Goal: Register for event/course

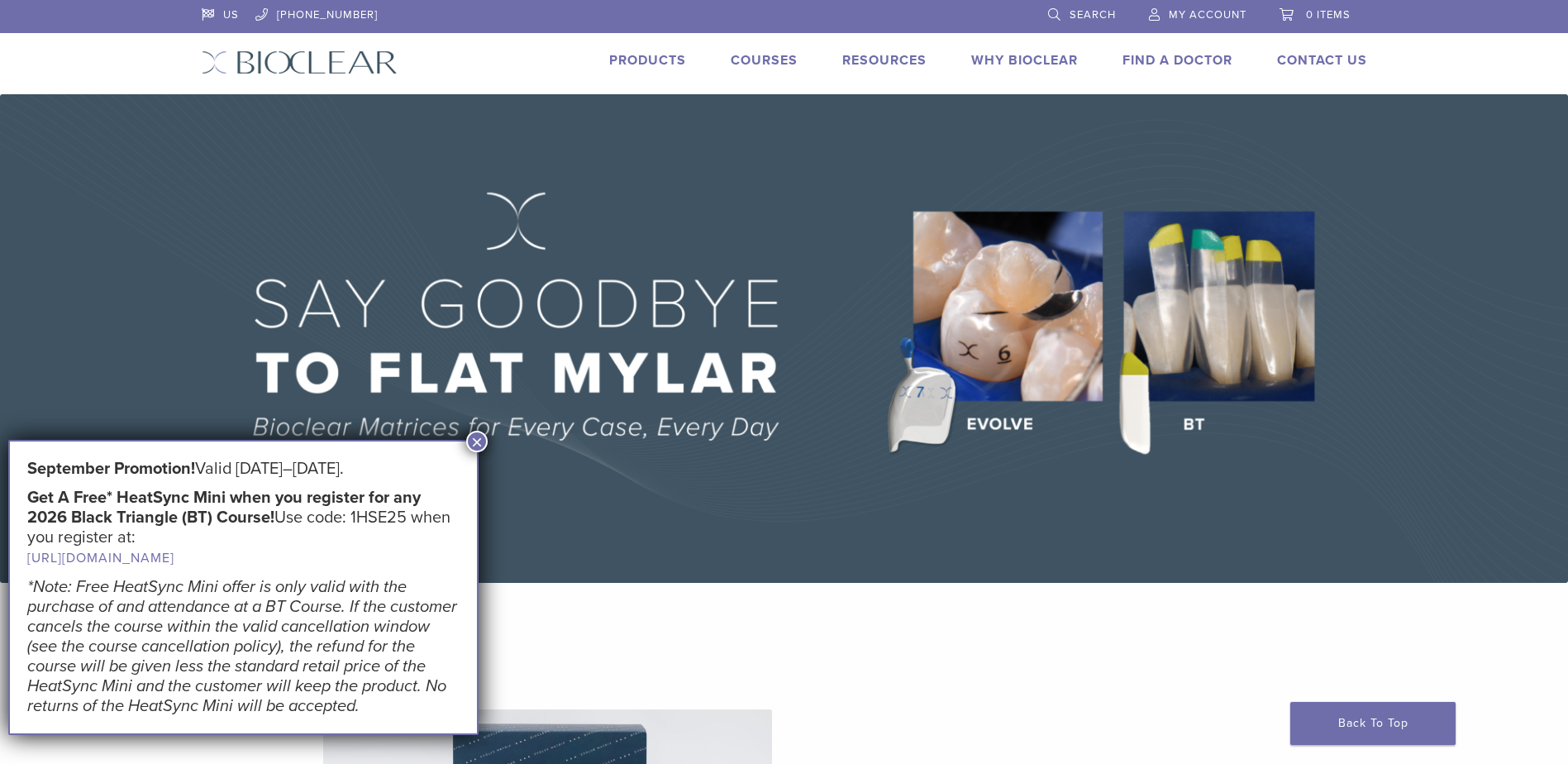
click at [765, 59] on link "Courses" at bounding box center [765, 60] width 67 height 17
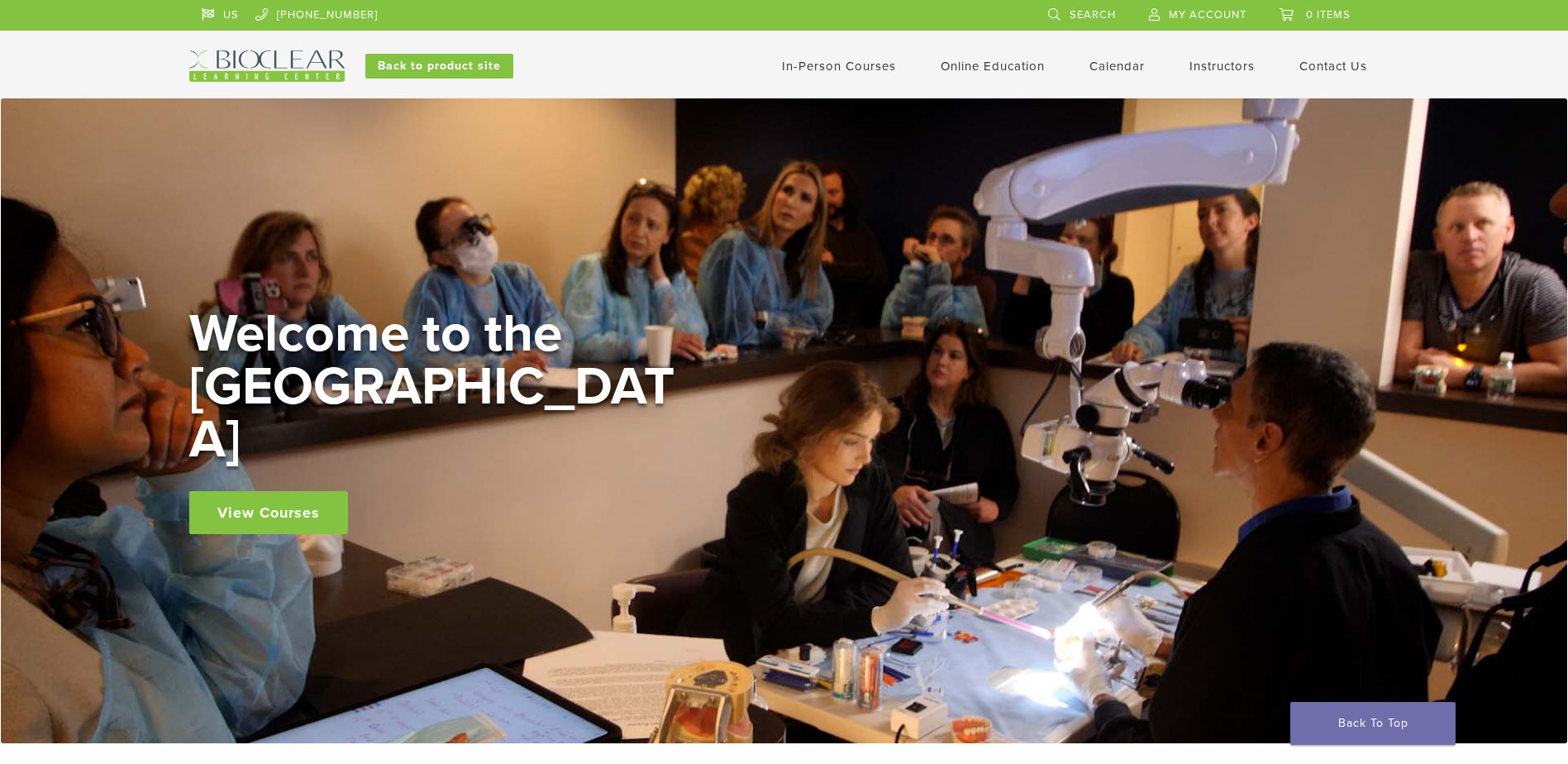
click at [281, 466] on div "Welcome to the [GEOGRAPHIC_DATA] View Courses" at bounding box center [437, 420] width 496 height 227
click at [283, 491] on link "View Courses" at bounding box center [268, 512] width 158 height 43
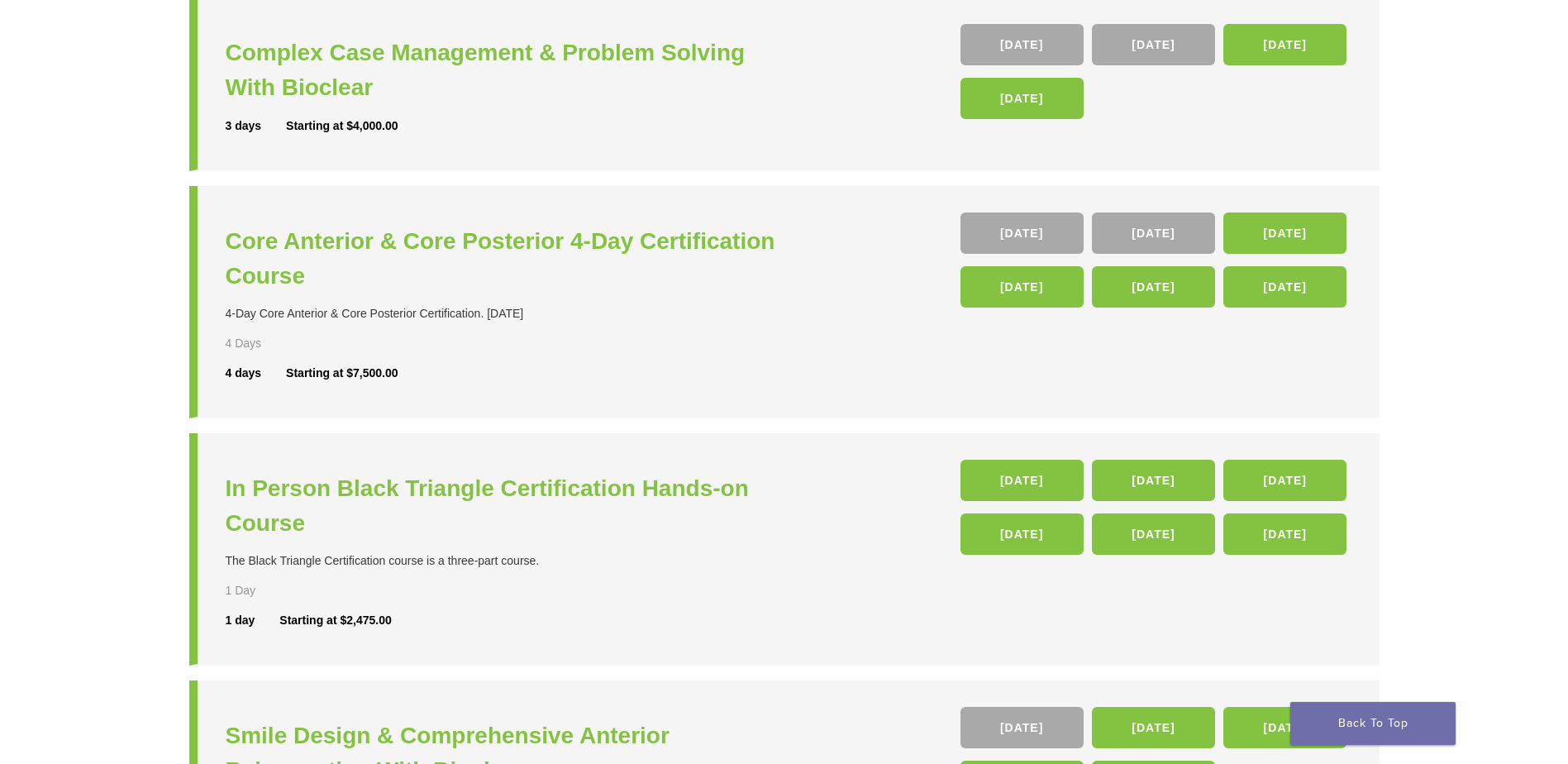
scroll to position [165, 0]
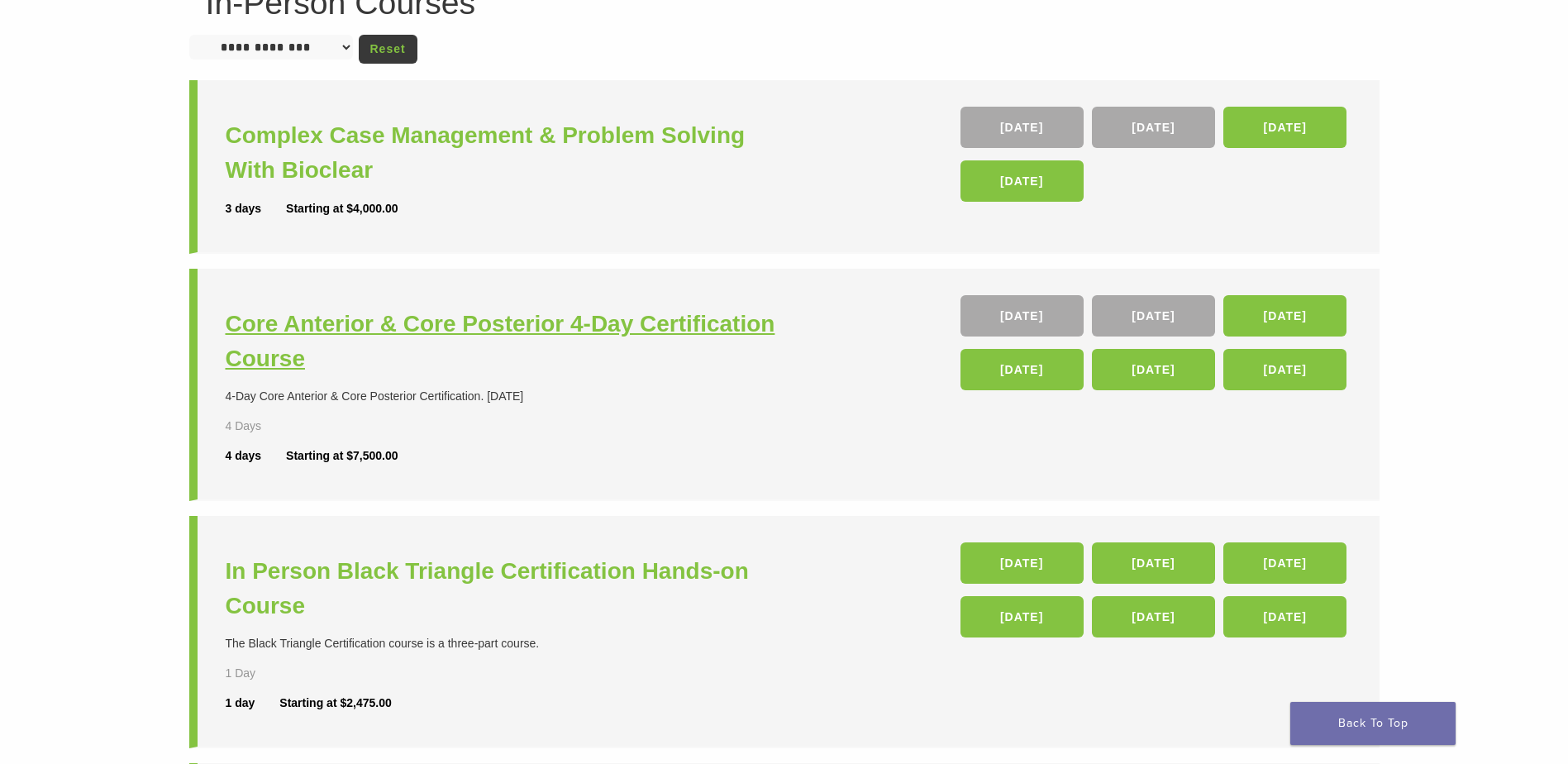
click at [557, 333] on h3 "Core Anterior & Core Posterior 4-Day Certification Course" at bounding box center [507, 342] width 563 height 69
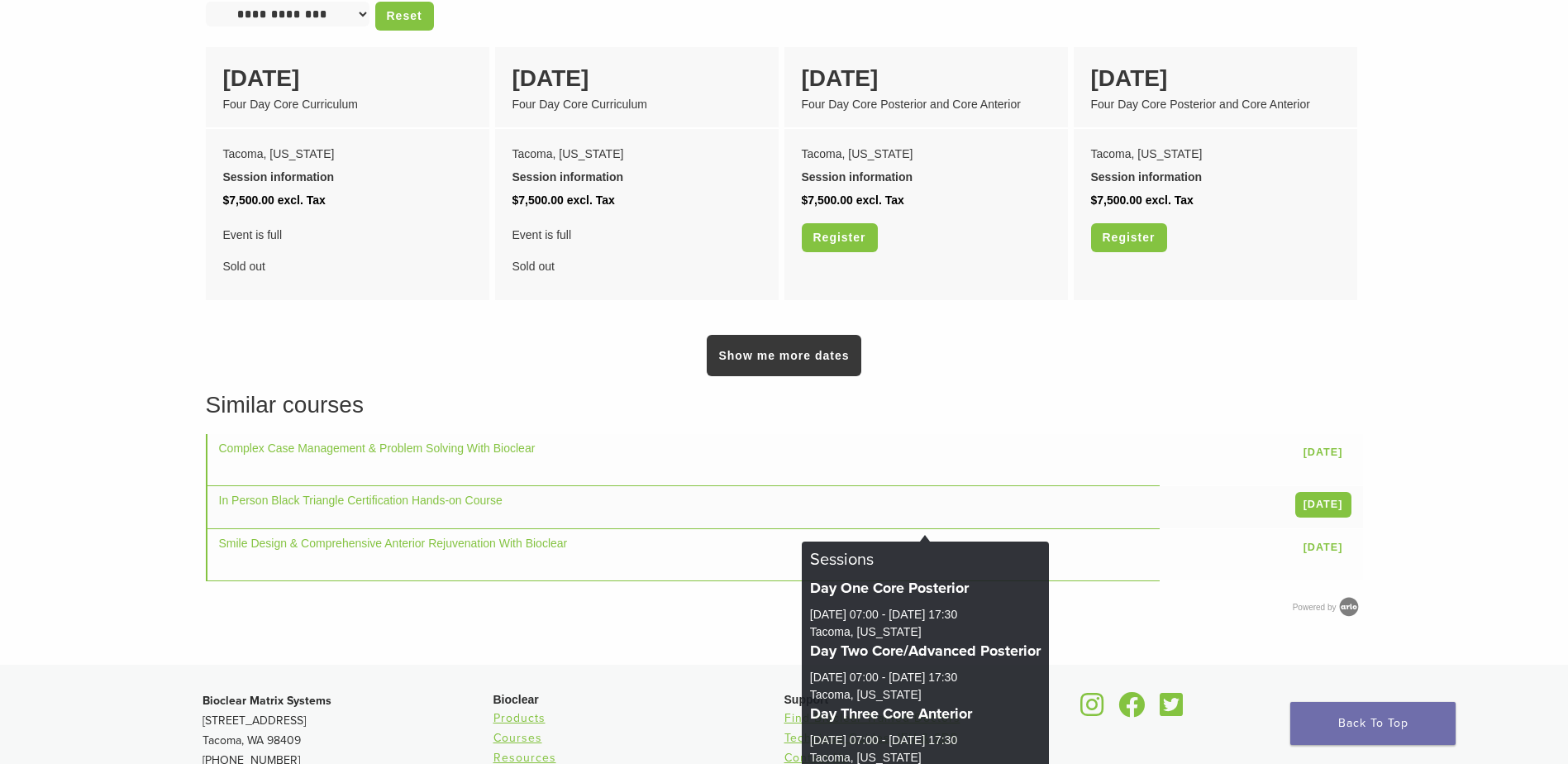
scroll to position [1241, 0]
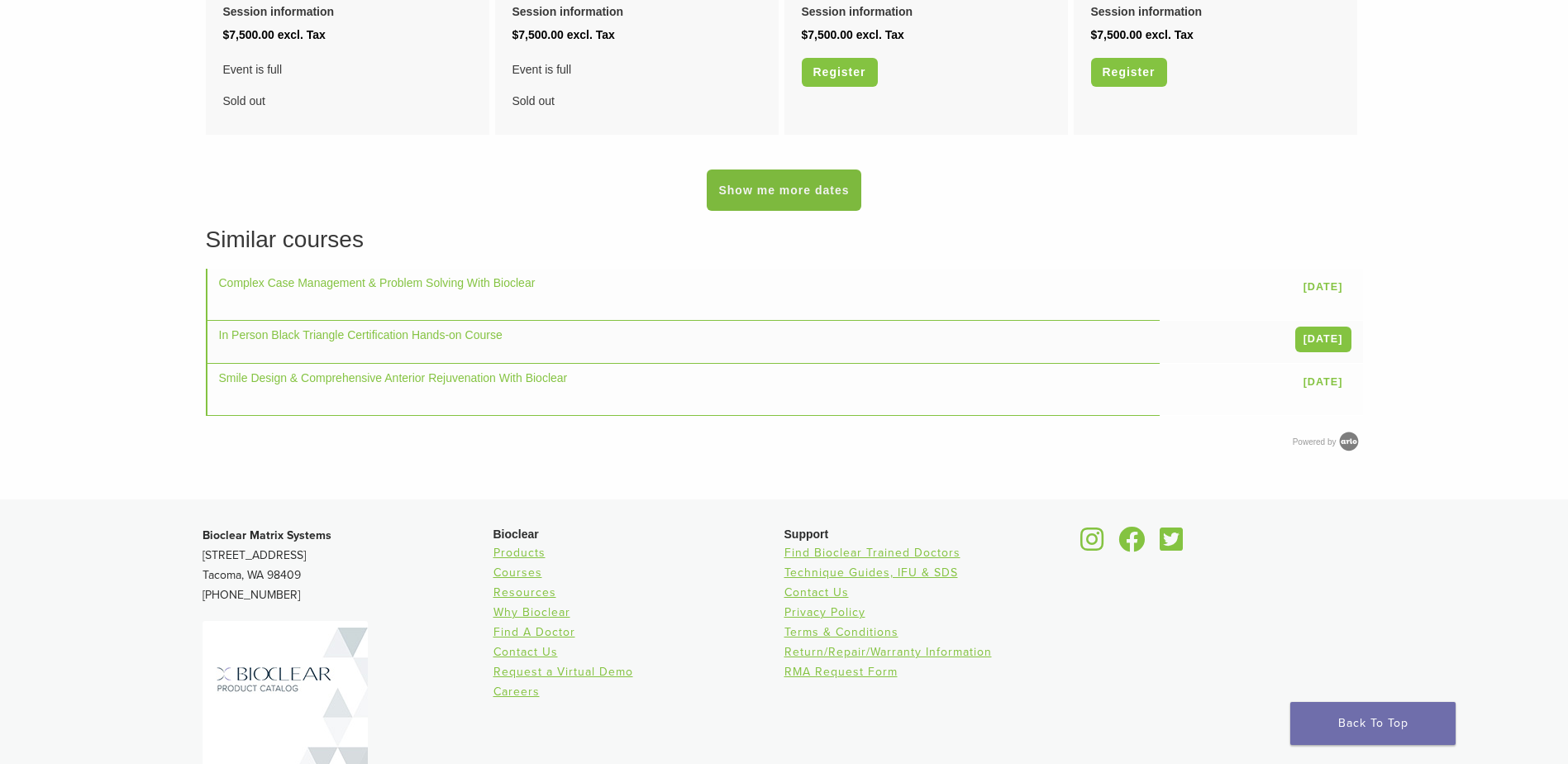
click at [763, 211] on link "Show me more dates" at bounding box center [784, 190] width 154 height 42
